Goal: Check status: Check status

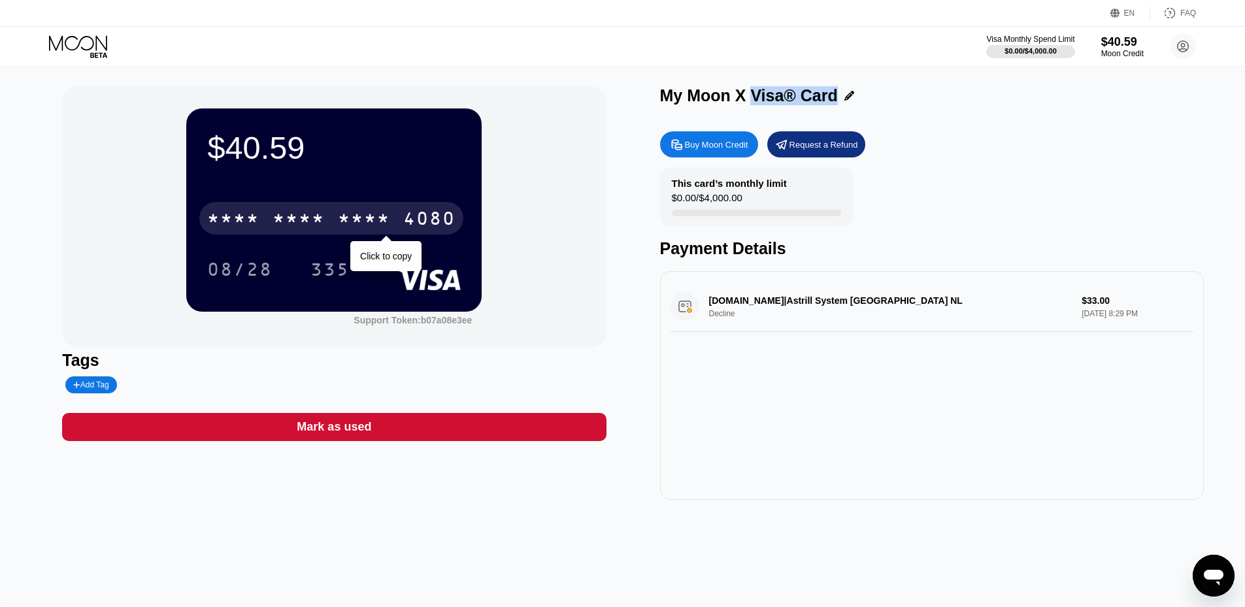
click at [313, 220] on div "* * * *" at bounding box center [298, 220] width 52 height 21
click at [308, 544] on div "$40.59 [CREDIT_CARD_NUMBER] Click to copy 08/28 335 Support Token: b07a08e3ee T…" at bounding box center [622, 337] width 1245 height 540
click at [529, 229] on div "$40.59 [CREDIT_CARD_NUMBER] Click to copy 08/28 335 Support Token: b07a08e3ee" at bounding box center [334, 216] width 544 height 261
click at [369, 216] on div "2559" at bounding box center [364, 220] width 52 height 21
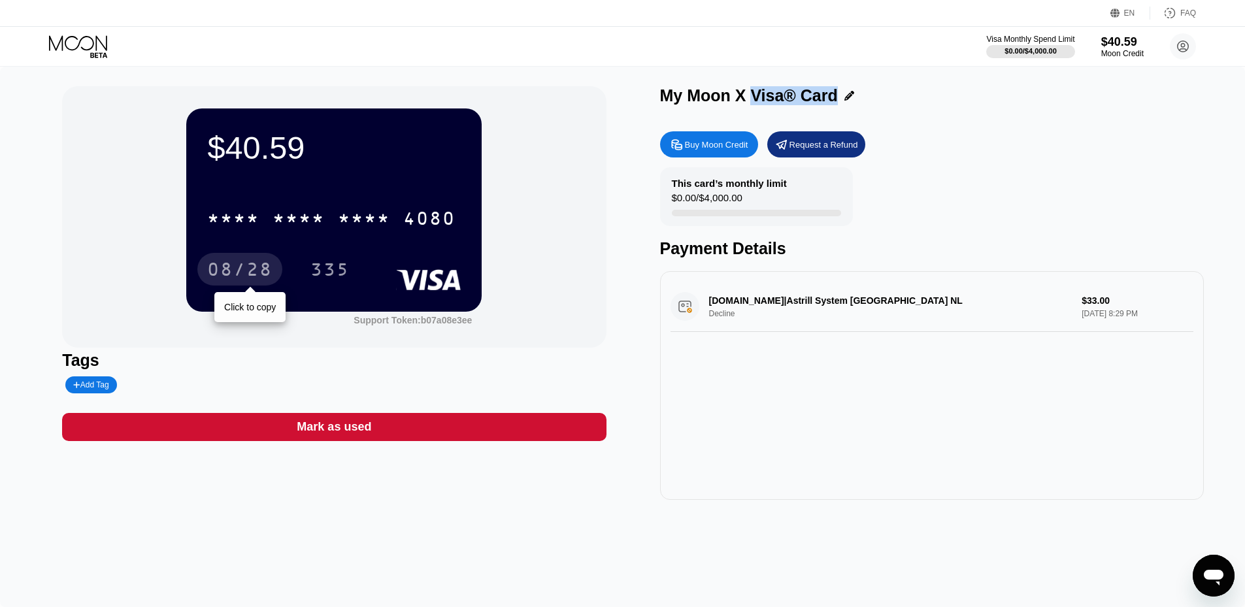
click at [274, 270] on div "08/28" at bounding box center [239, 269] width 85 height 33
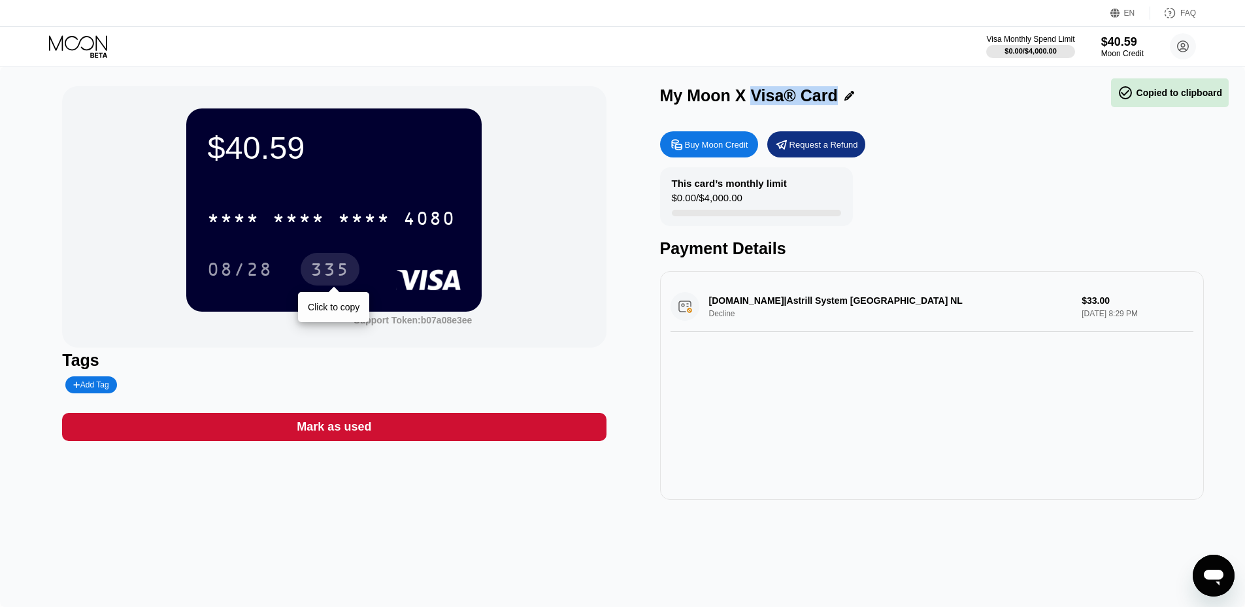
click at [338, 274] on div "335" at bounding box center [329, 271] width 39 height 21
click at [339, 272] on div "335" at bounding box center [329, 271] width 39 height 21
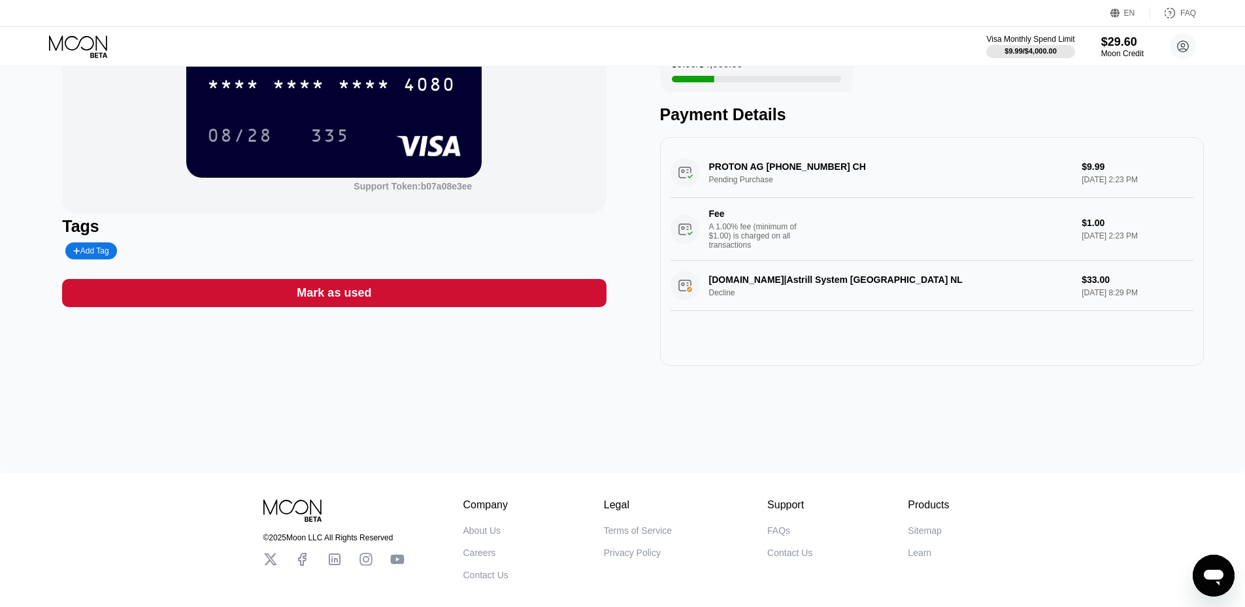
drag, startPoint x: 613, startPoint y: 353, endPoint x: 612, endPoint y: 387, distance: 34.0
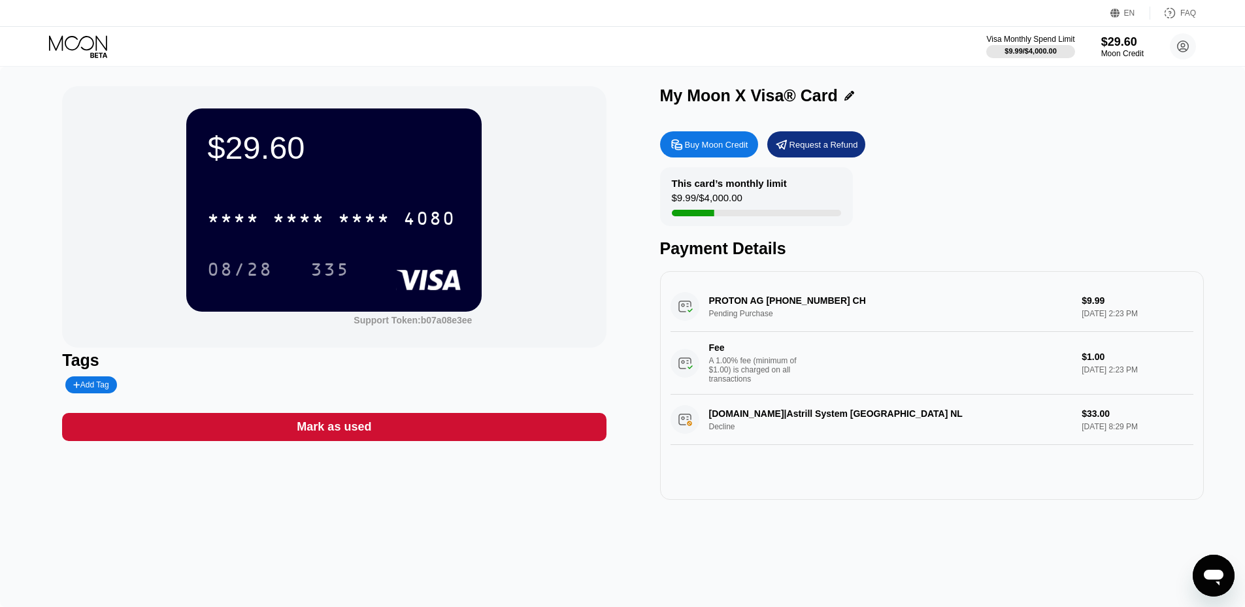
drag, startPoint x: 591, startPoint y: 205, endPoint x: 585, endPoint y: 113, distance: 92.3
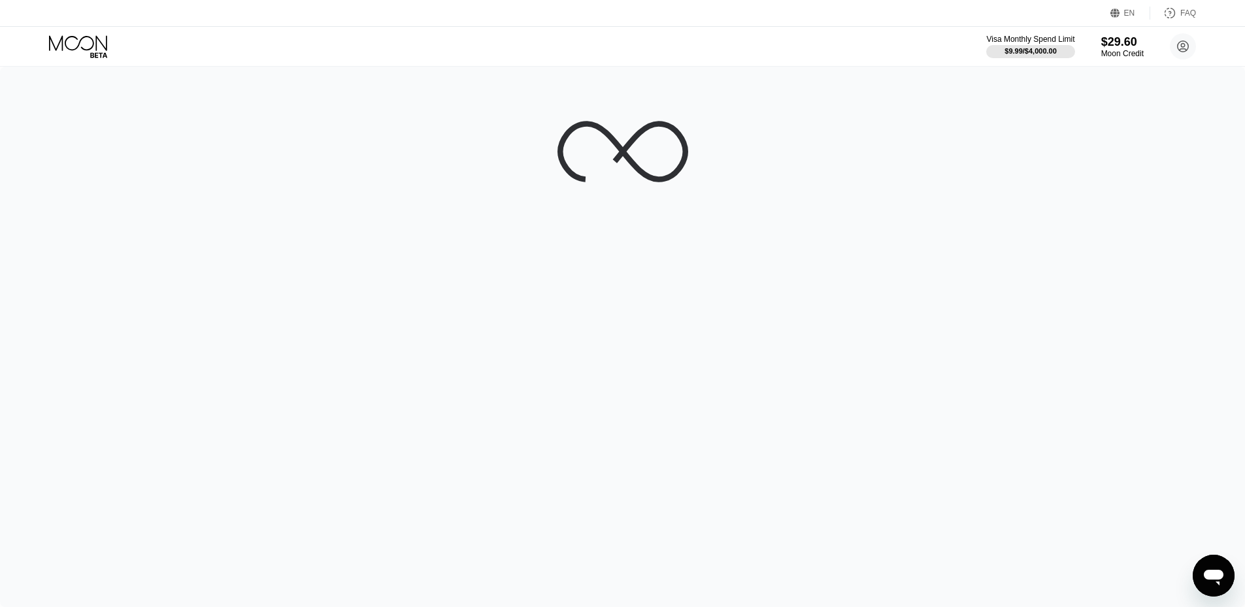
click at [1220, 571] on icon "Open messaging window" at bounding box center [1213, 578] width 20 height 16
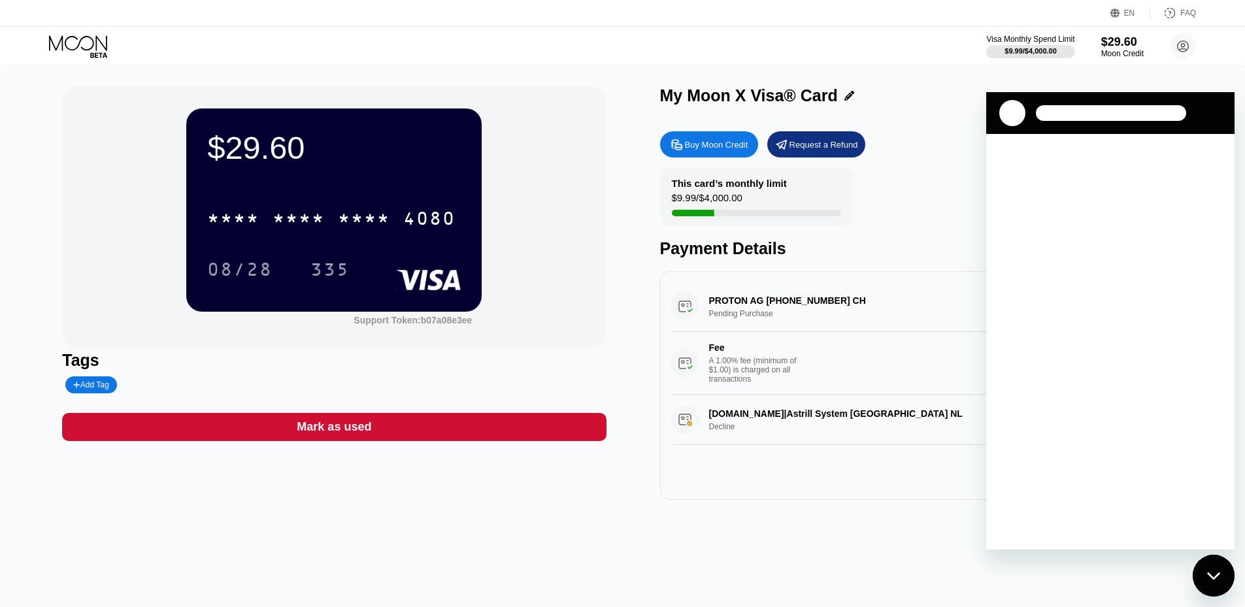
click at [945, 181] on div "This card’s monthly limit $9.99 / $4,000.00 Payment Details" at bounding box center [932, 212] width 544 height 91
click at [1214, 576] on icon "Close messaging window" at bounding box center [1214, 576] width 14 height 8
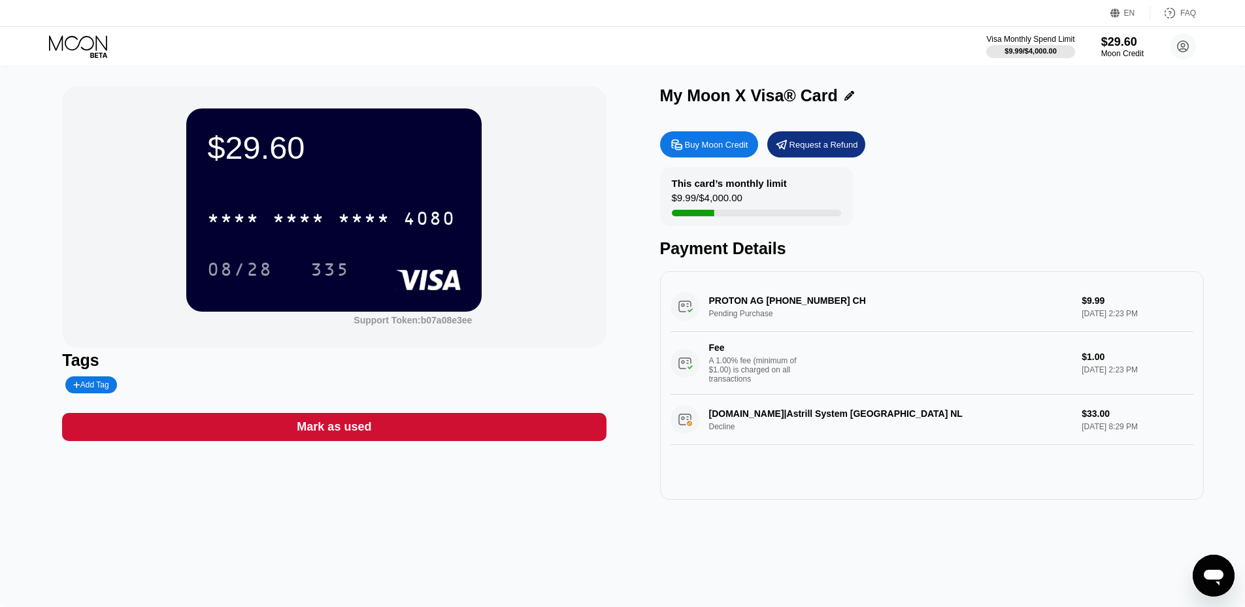
type textarea "x"
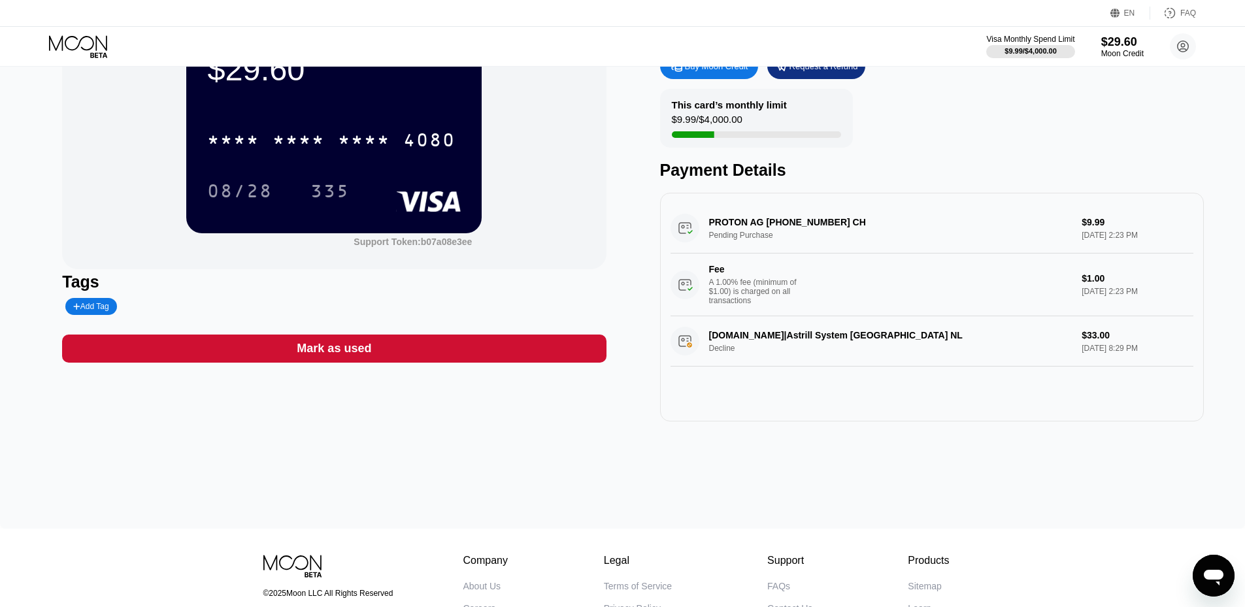
drag, startPoint x: 1113, startPoint y: 375, endPoint x: 1117, endPoint y: 391, distance: 16.7
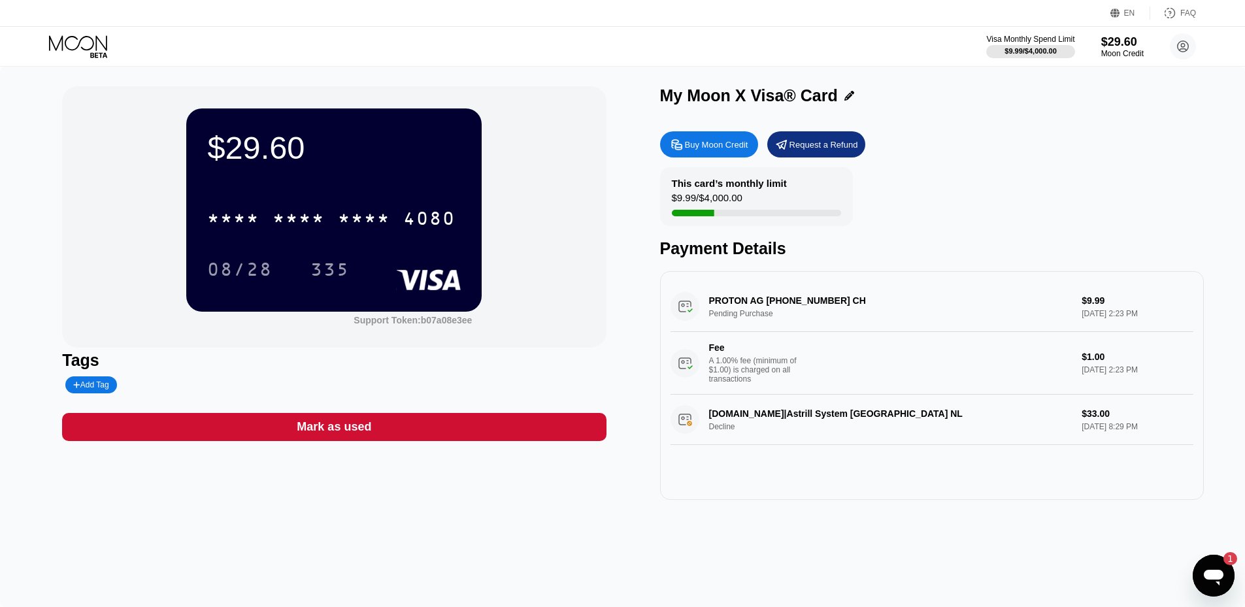
drag, startPoint x: 992, startPoint y: 416, endPoint x: 985, endPoint y: 324, distance: 91.7
click at [945, 316] on div "PROTON AG +41912280226 CH Pending Purchase $9.99 Sep 20, 2025 2:23 PM Fee A 1.0…" at bounding box center [931, 338] width 523 height 113
click at [1058, 383] on div "Fee A 1.00% fee (minimum of $1.00) is charged on all transactions" at bounding box center [870, 362] width 401 height 41
click at [1047, 301] on div "PROTON AG +41912280226 CH Pending Purchase $9.99 Sep 20, 2025 2:23 PM Fee A 1.0…" at bounding box center [931, 338] width 523 height 113
click at [836, 154] on div "Request a Refund" at bounding box center [816, 144] width 98 height 26
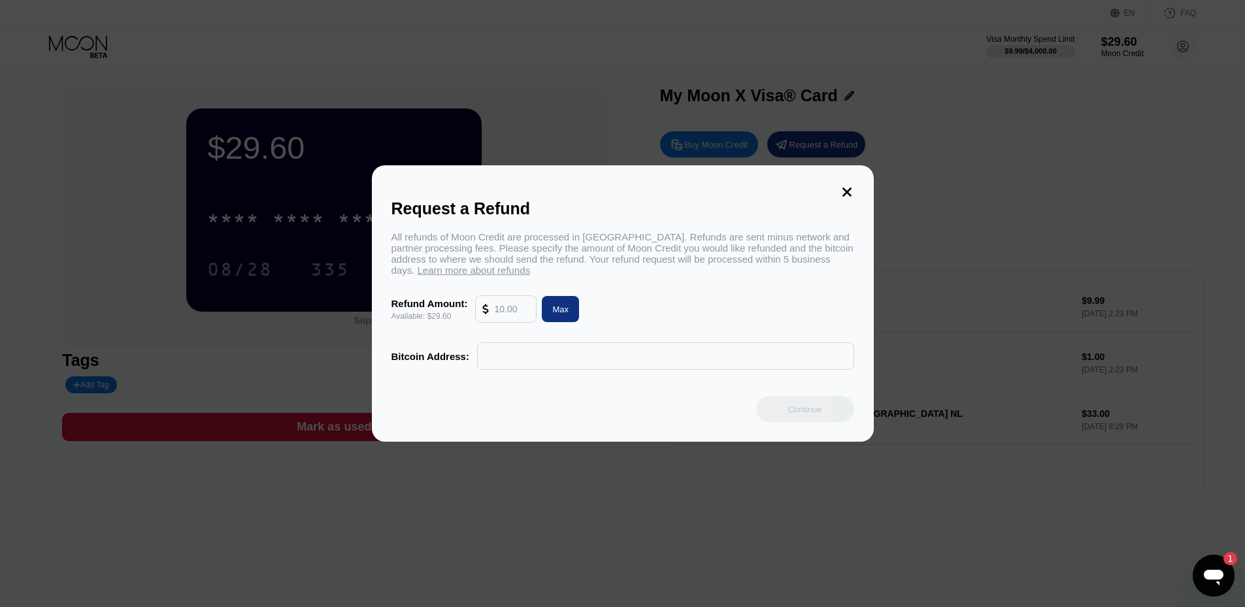
click at [810, 298] on div "All refunds of Moon Credit are processed in Bitcoin. Refunds are sent minus net…" at bounding box center [622, 300] width 463 height 139
click at [846, 188] on icon at bounding box center [846, 192] width 9 height 9
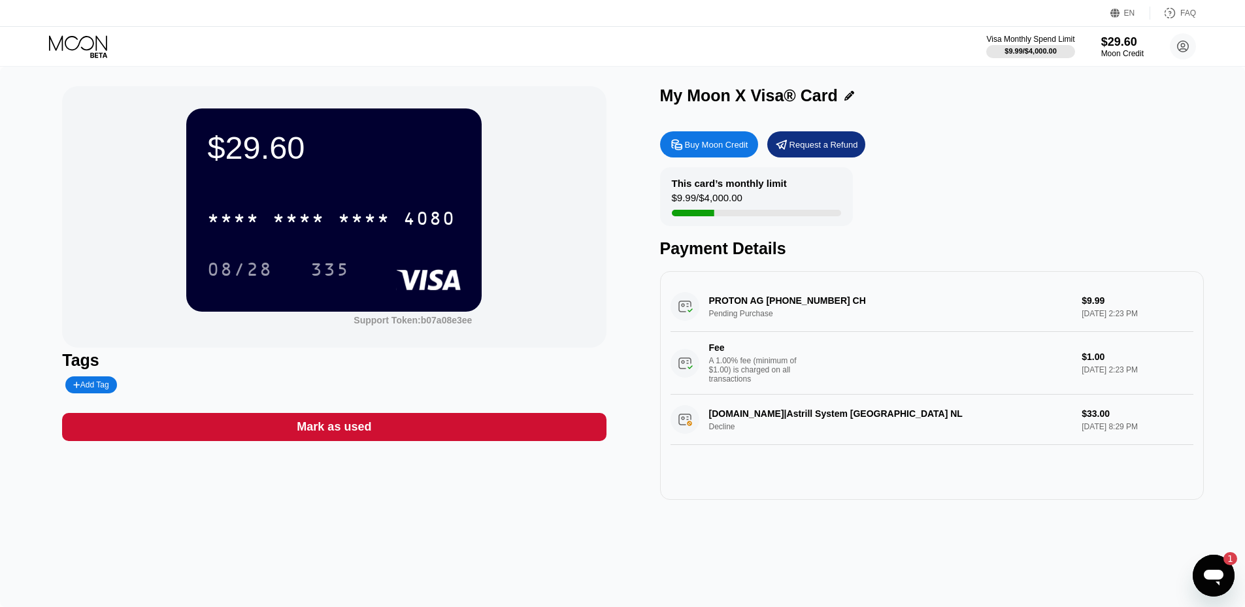
click at [1130, 214] on div "This card’s monthly limit $9.99 / $4,000.00 Payment Details" at bounding box center [932, 212] width 544 height 91
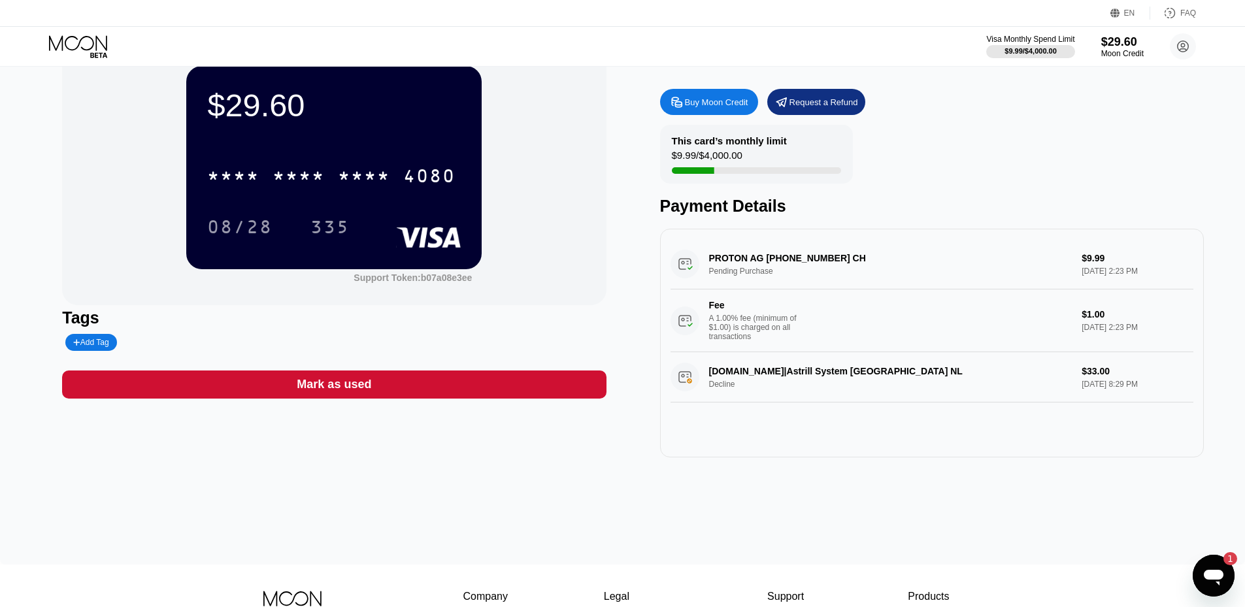
scroll to position [65, 0]
